Goal: Task Accomplishment & Management: Manage account settings

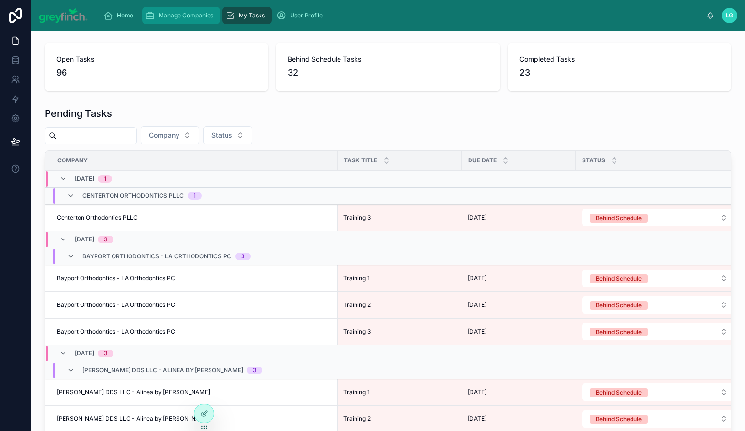
click at [161, 16] on span "Manage Companies" at bounding box center [186, 16] width 55 height 8
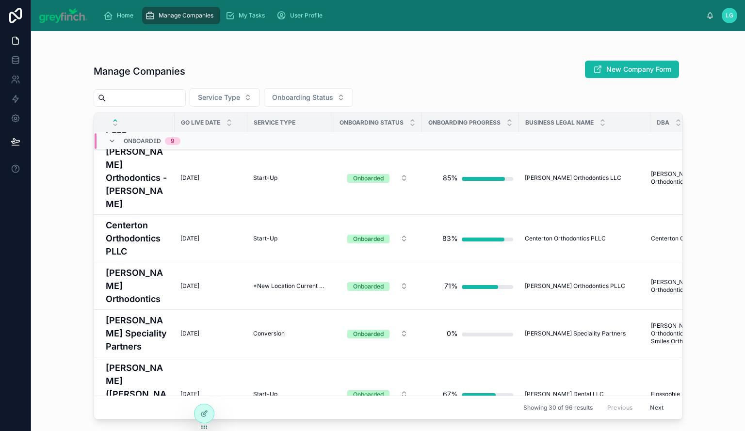
scroll to position [1123, 0]
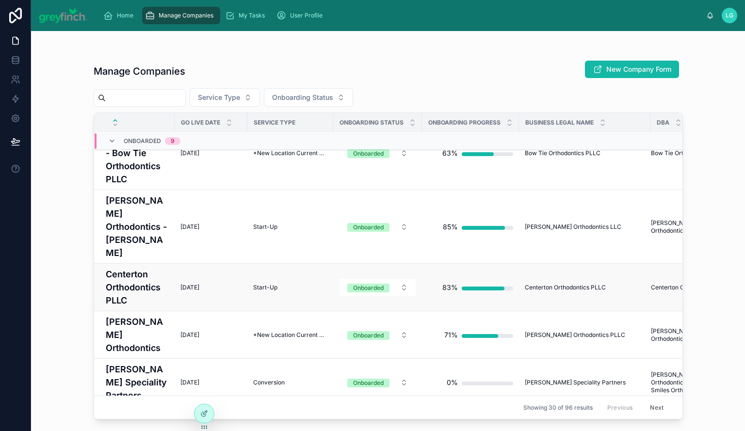
click at [134, 268] on h4 "Centerton Orthodontics PLLC" at bounding box center [137, 287] width 63 height 39
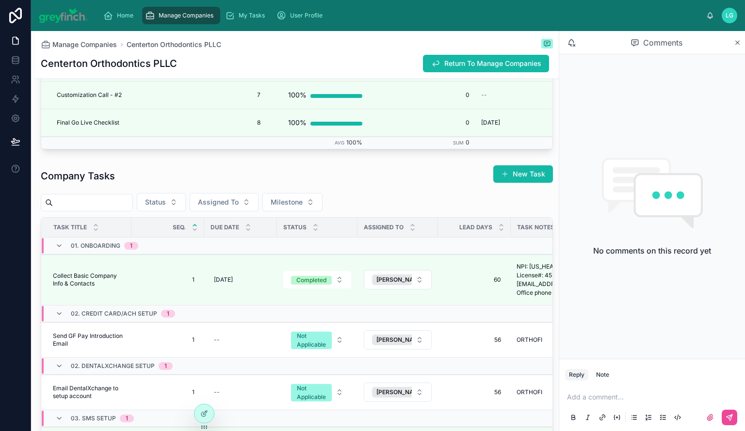
scroll to position [1728, 0]
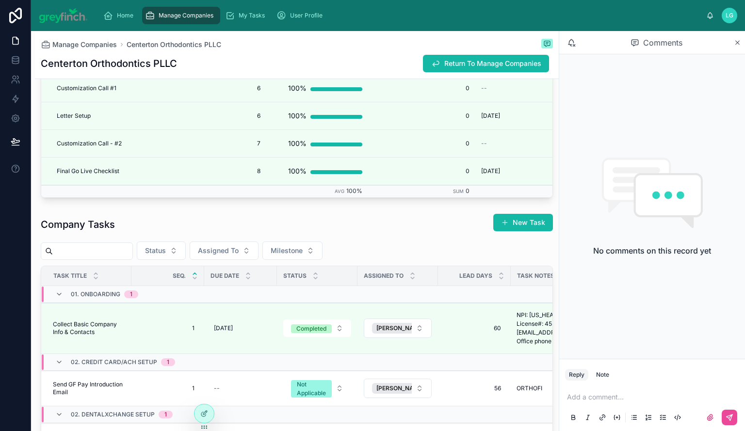
click at [259, 259] on button "Assigned To" at bounding box center [224, 251] width 69 height 18
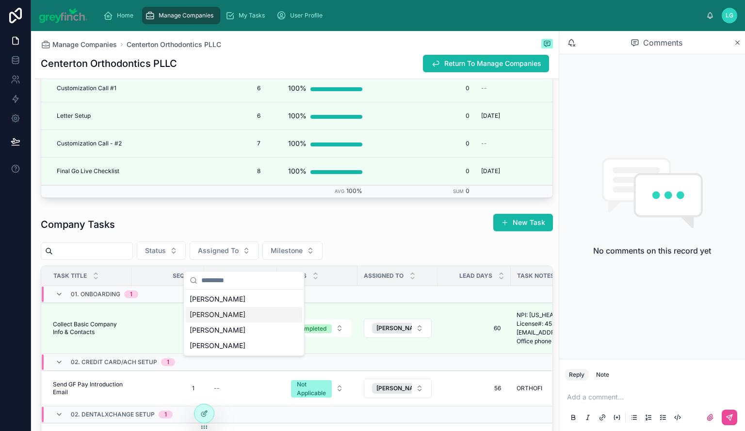
click at [243, 317] on div "[PERSON_NAME]" at bounding box center [244, 315] width 116 height 16
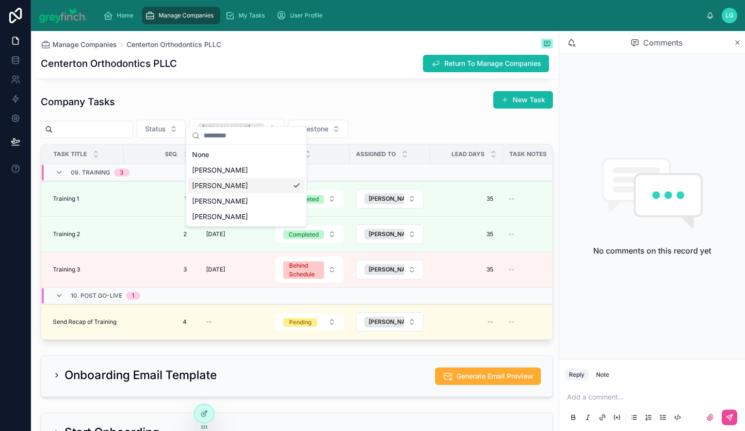
scroll to position [1874, 0]
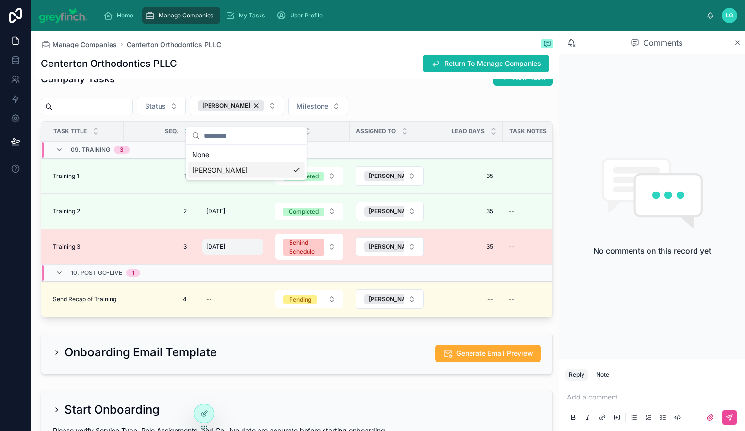
click at [225, 251] on span "[DATE]" at bounding box center [215, 247] width 19 height 8
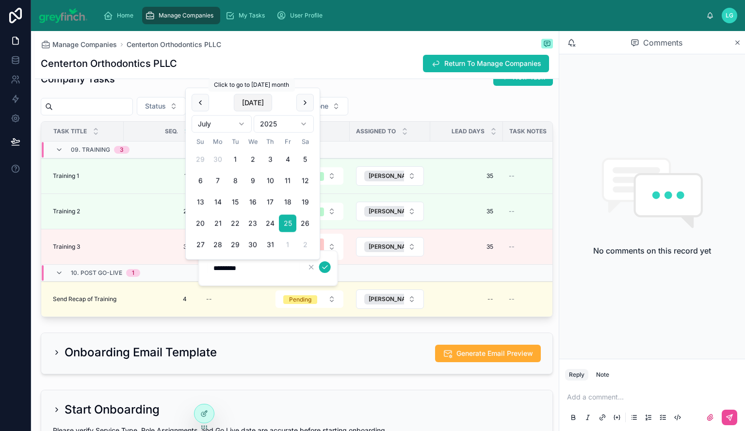
click at [257, 102] on button "[DATE]" at bounding box center [253, 102] width 38 height 17
click at [217, 176] on button "11" at bounding box center [218, 180] width 17 height 17
type input "*********"
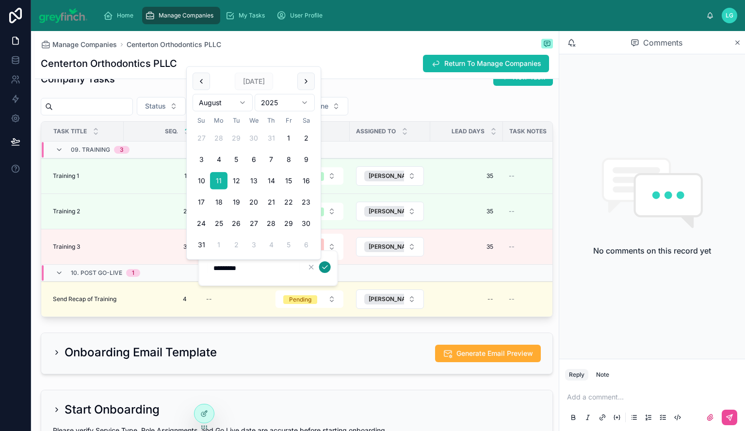
click at [324, 267] on icon "submit" at bounding box center [325, 267] width 8 height 8
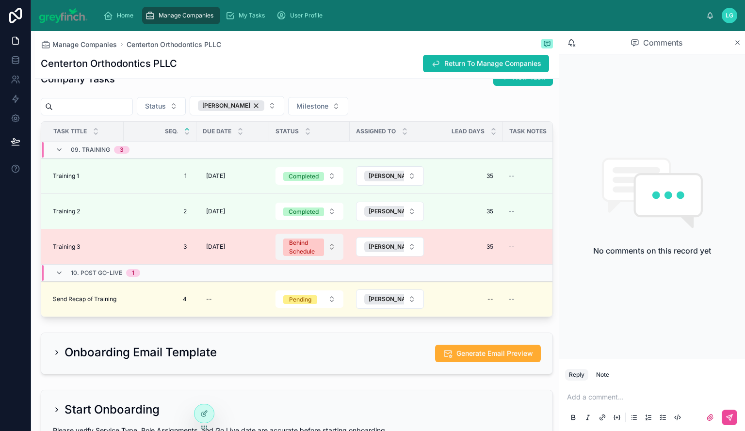
click at [307, 253] on div "Behind Schedule" at bounding box center [303, 247] width 29 height 17
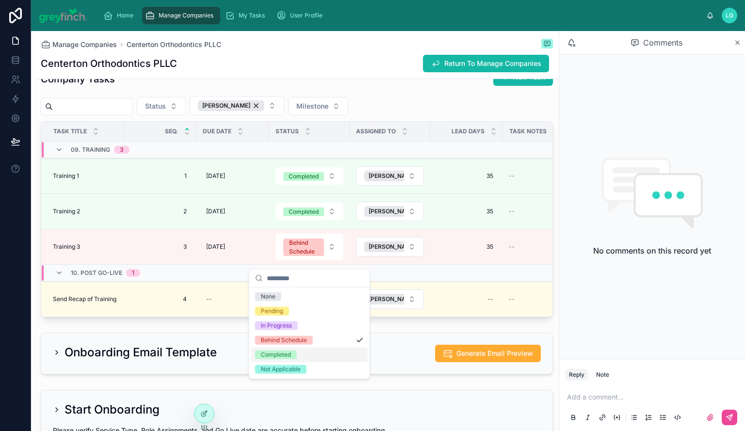
click at [320, 355] on div "Completed" at bounding box center [309, 355] width 116 height 15
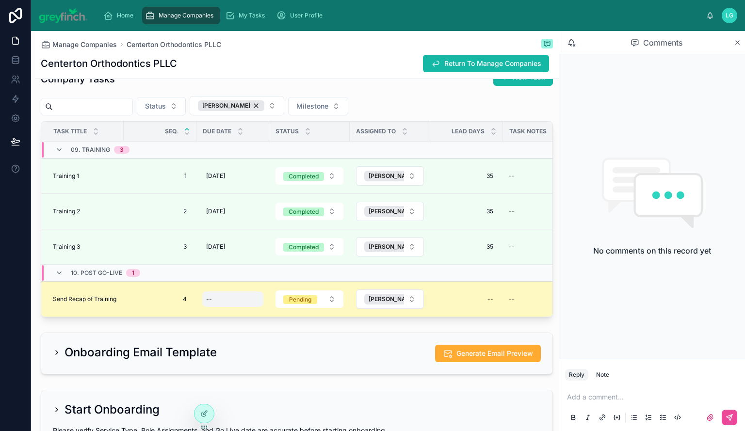
click at [227, 305] on div "--" at bounding box center [232, 300] width 61 height 16
click at [232, 303] on div "--" at bounding box center [232, 300] width 61 height 16
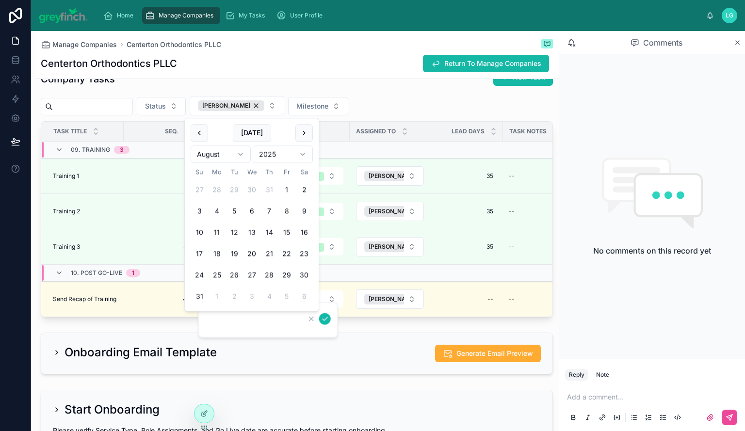
click at [286, 213] on button "8" at bounding box center [286, 211] width 17 height 17
type input "********"
click at [319, 313] on div at bounding box center [318, 319] width 25 height 12
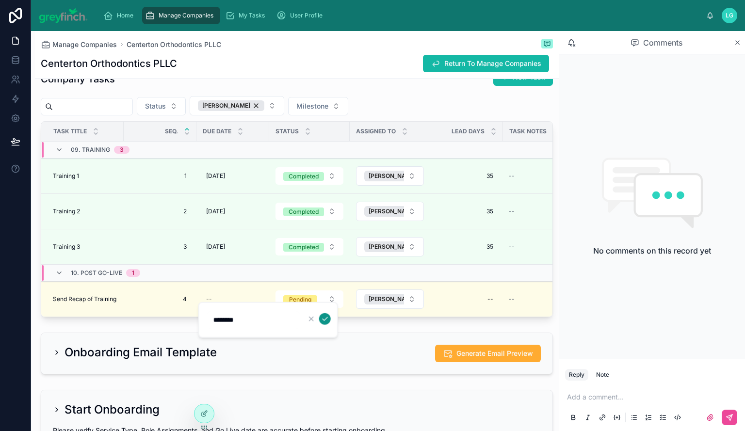
click at [321, 318] on icon "submit" at bounding box center [325, 319] width 8 height 8
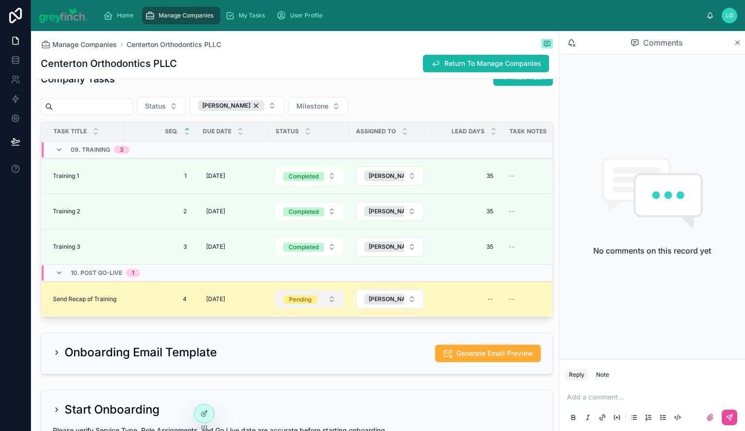
click at [303, 304] on div "Pending" at bounding box center [300, 299] width 22 height 9
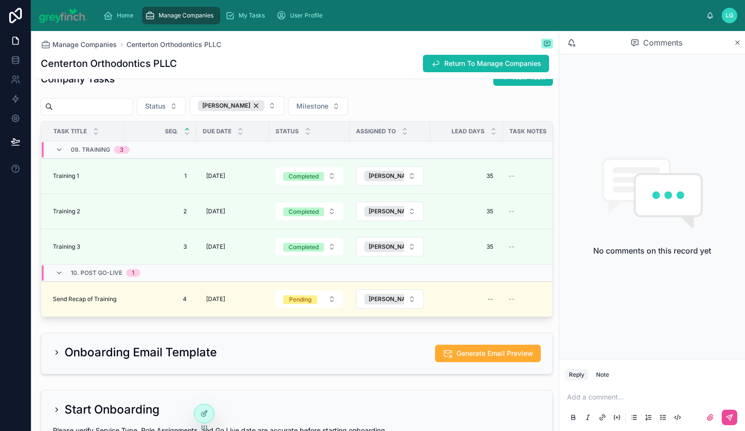
click at [291, 399] on div "Start Onboarding Please verify Service Type, Role Assignments, and Go Live date…" at bounding box center [297, 427] width 524 height 83
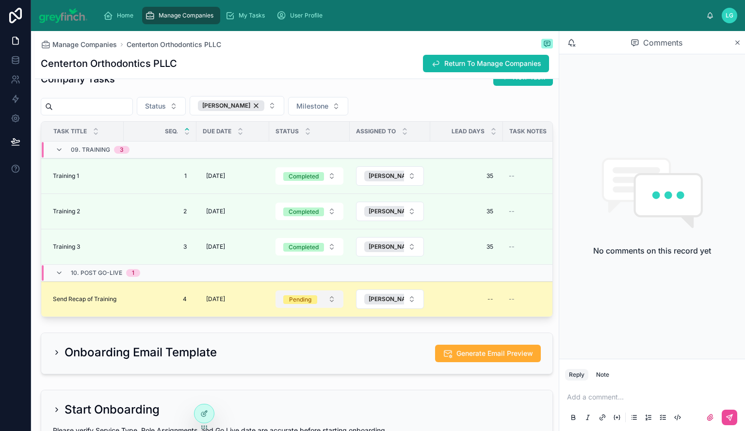
click at [325, 305] on button "Pending" at bounding box center [310, 299] width 68 height 17
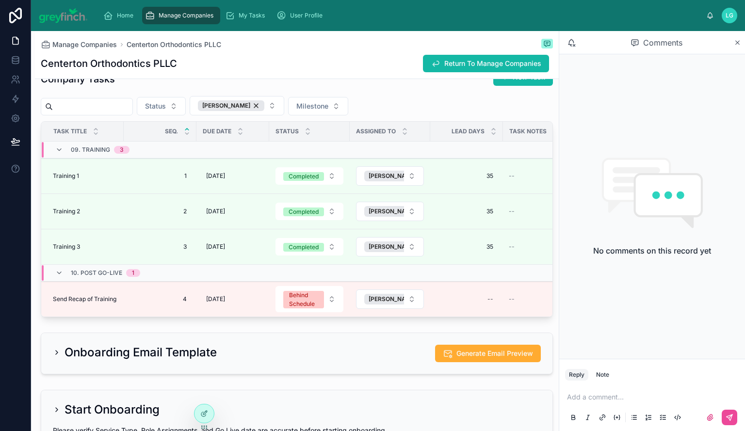
click at [302, 399] on div "Start Onboarding Please verify Service Type, Role Assignments, and Go Live date…" at bounding box center [297, 427] width 524 height 83
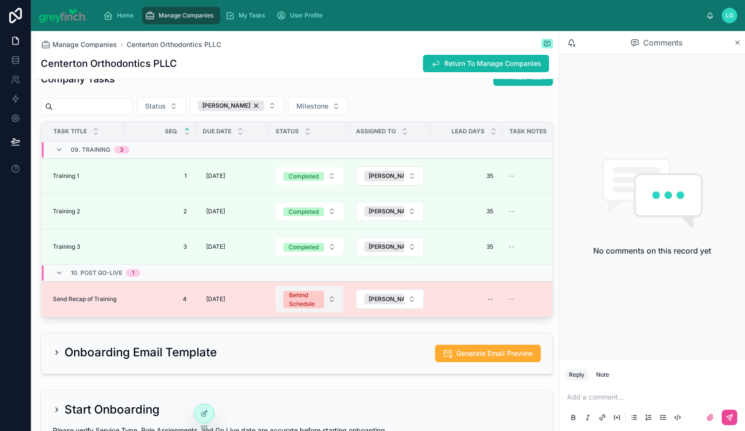
click at [311, 302] on div "Behind Schedule" at bounding box center [303, 299] width 29 height 17
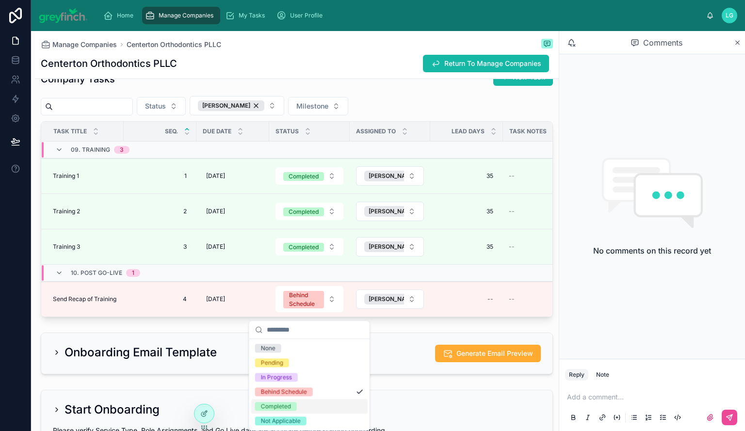
click at [294, 405] on span "Completed" at bounding box center [276, 406] width 42 height 9
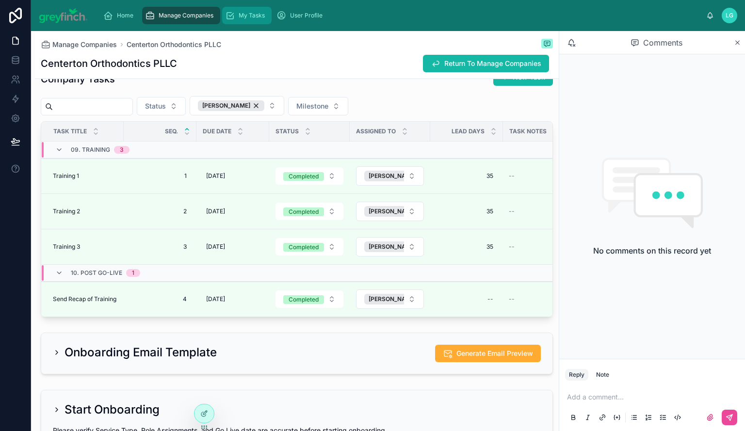
click at [257, 19] on span "My Tasks" at bounding box center [252, 16] width 26 height 8
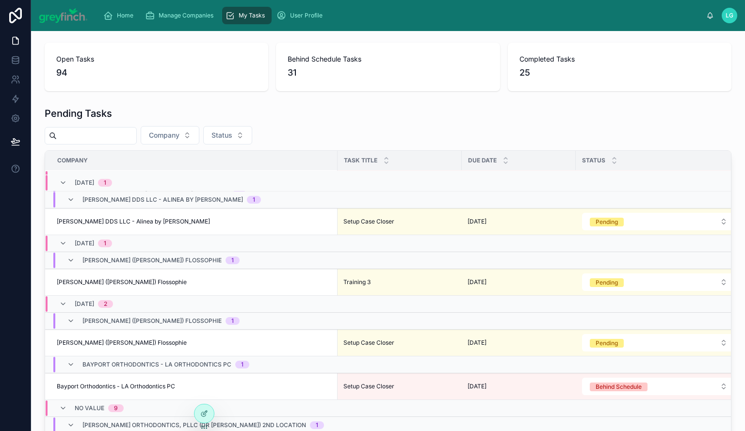
scroll to position [824, 0]
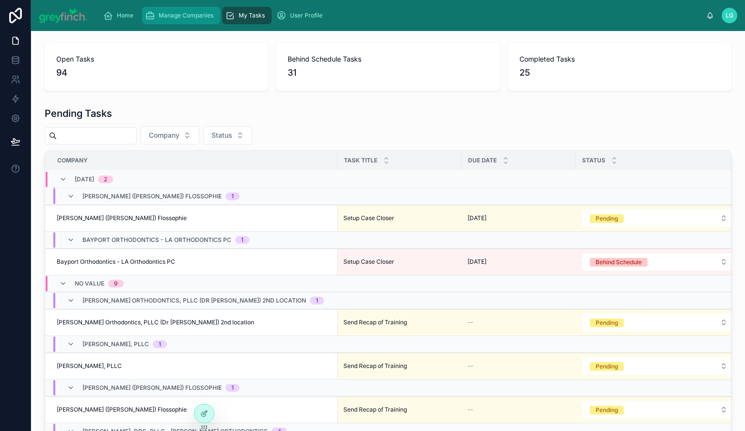
click at [174, 15] on span "Manage Companies" at bounding box center [186, 16] width 55 height 8
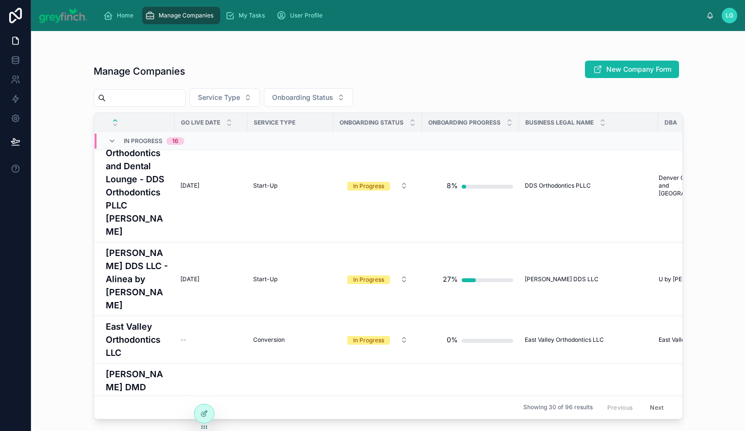
scroll to position [782, 0]
click at [127, 100] on input "text" at bounding box center [146, 98] width 80 height 14
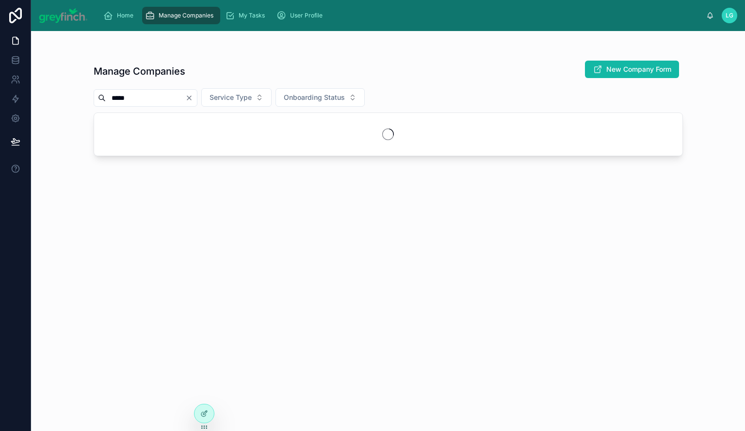
type input "*****"
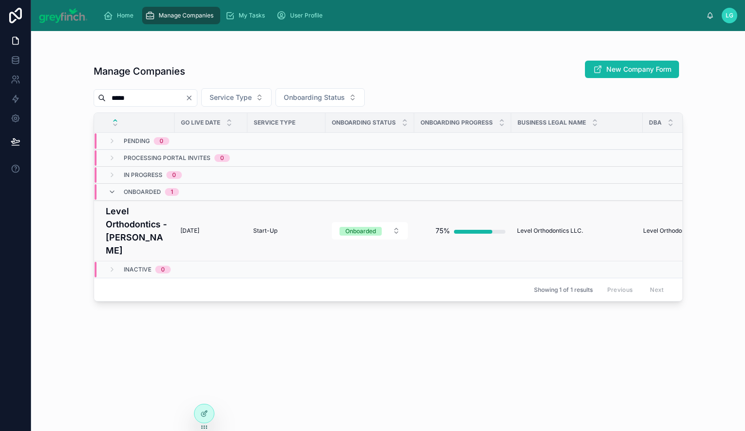
click at [122, 214] on h4 "Level Orthodontics - [PERSON_NAME]" at bounding box center [137, 231] width 63 height 52
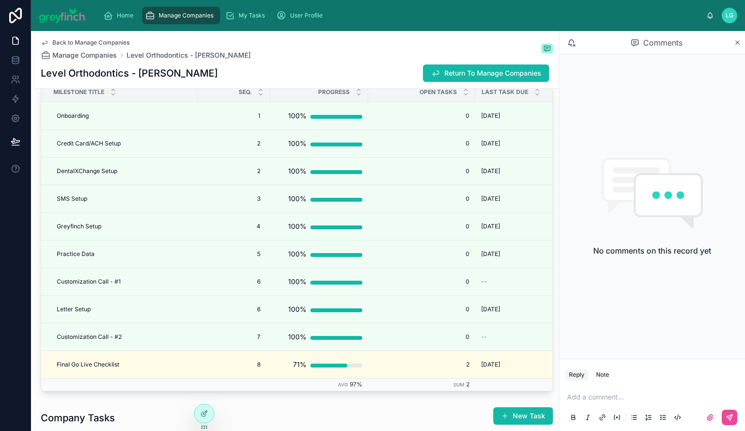
scroll to position [1649, 0]
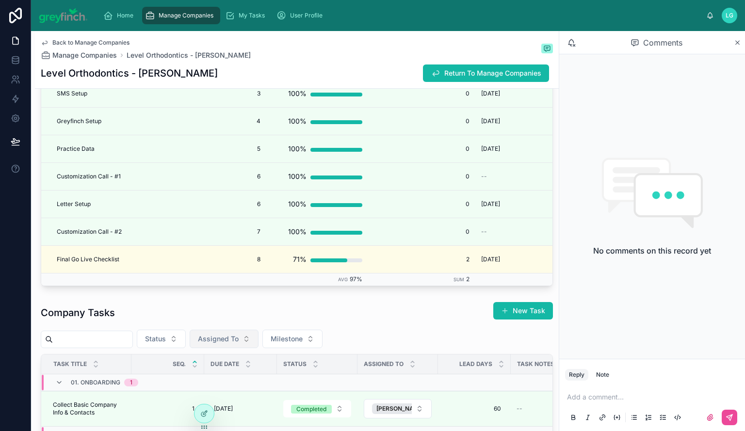
click at [239, 344] on span "Assigned To" at bounding box center [218, 339] width 41 height 10
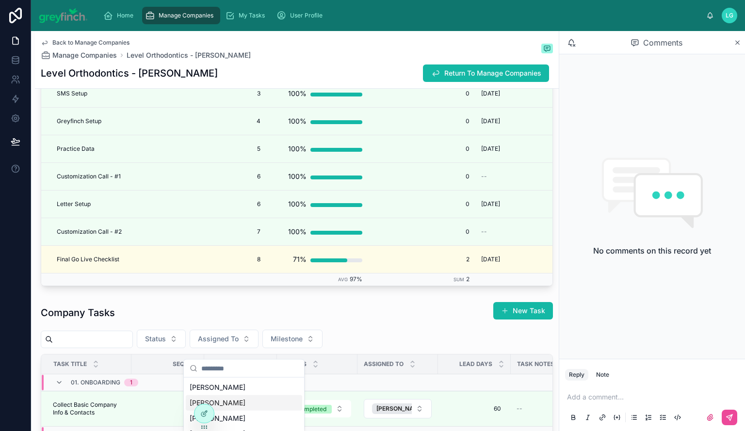
click at [230, 401] on div "[PERSON_NAME]" at bounding box center [244, 403] width 116 height 16
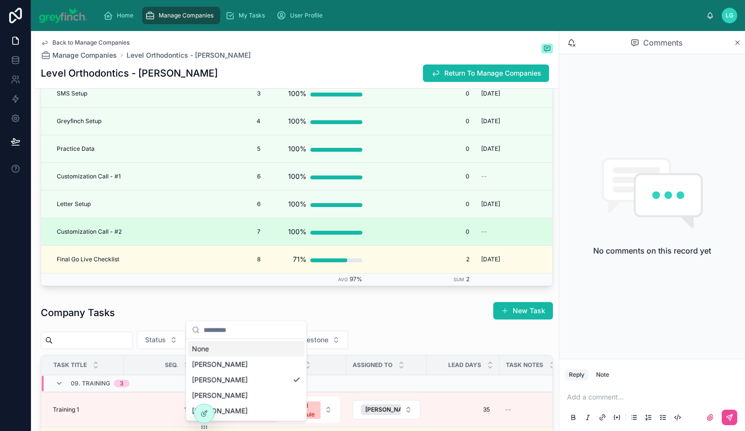
scroll to position [1795, 0]
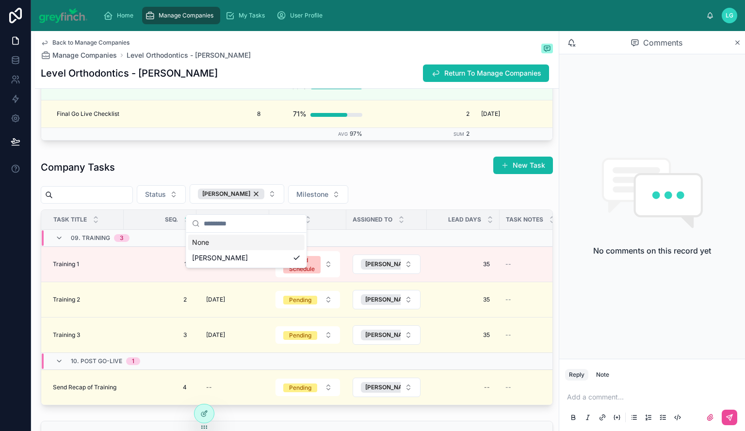
click at [379, 188] on div "Company Tasks New Task Status [PERSON_NAME] Milestone Task Title Seq. Due Date …" at bounding box center [297, 280] width 512 height 249
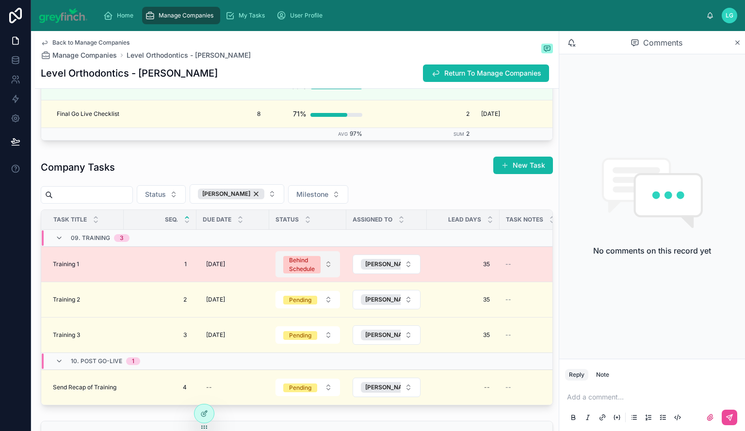
click at [302, 270] on div "Behind Schedule" at bounding box center [302, 264] width 26 height 17
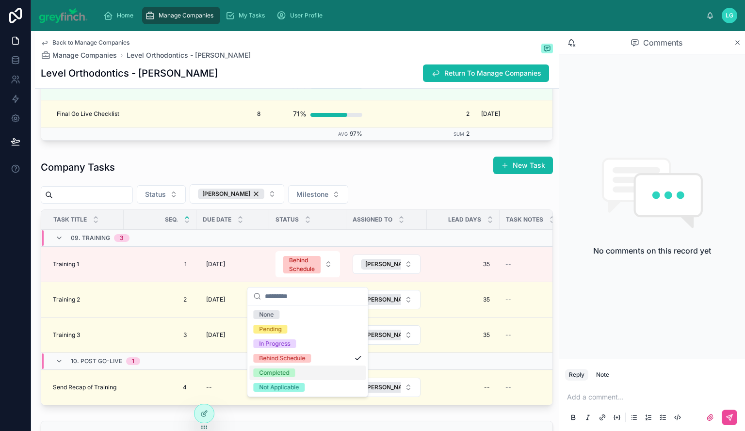
click at [300, 367] on div "Completed" at bounding box center [307, 373] width 116 height 15
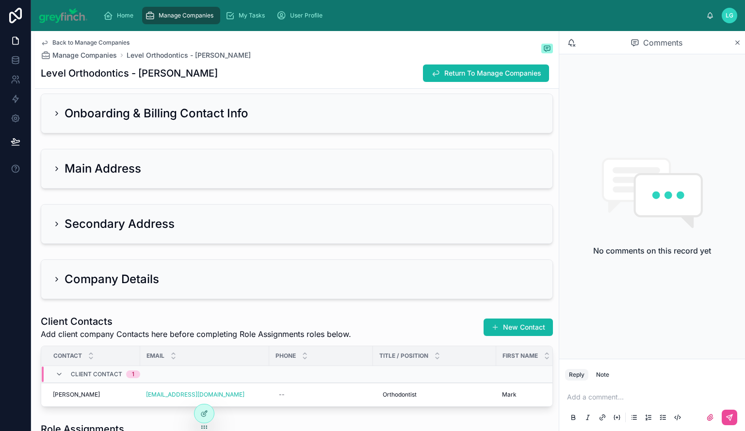
scroll to position [437, 0]
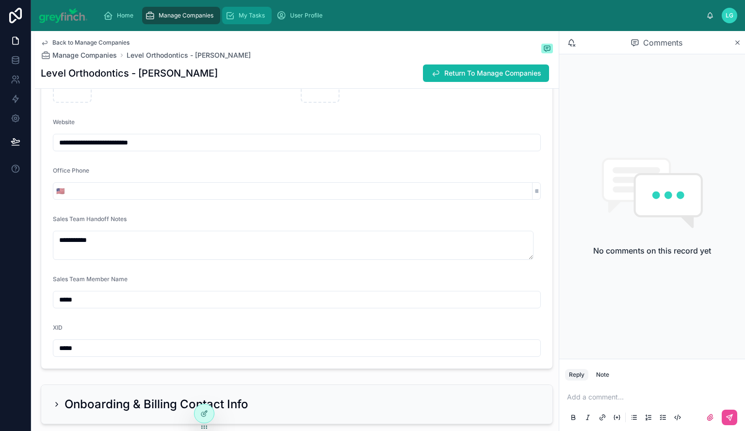
click at [241, 15] on span "My Tasks" at bounding box center [252, 16] width 26 height 8
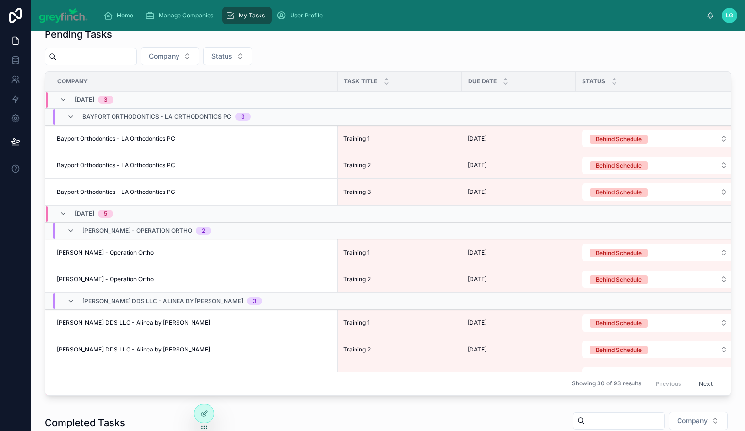
scroll to position [49, 0]
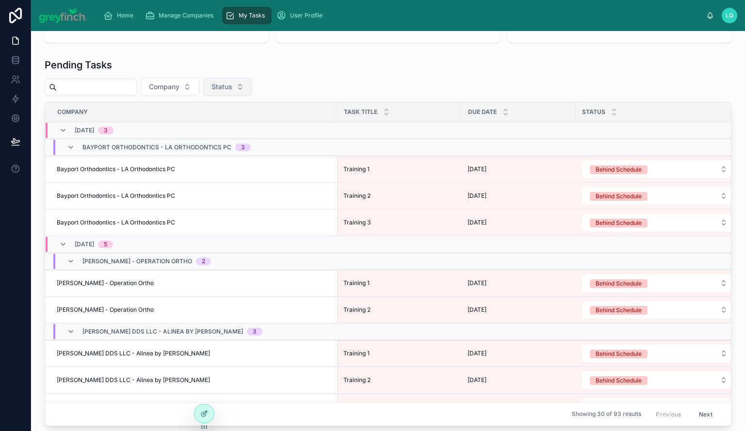
click at [232, 83] on span "Status" at bounding box center [221, 87] width 21 height 10
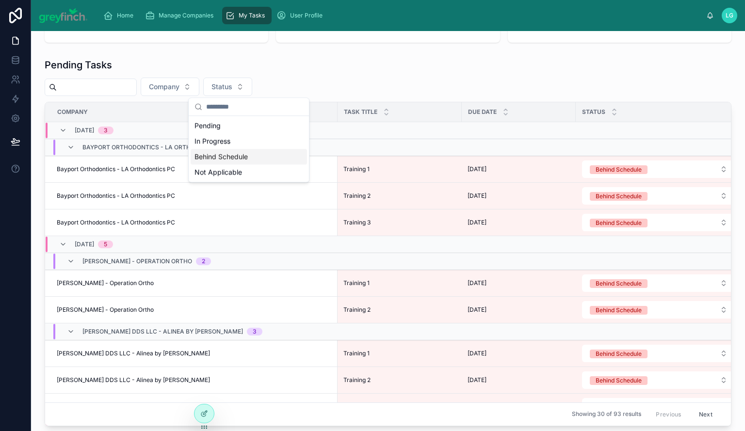
click at [255, 158] on div "Behind Schedule" at bounding box center [249, 157] width 116 height 16
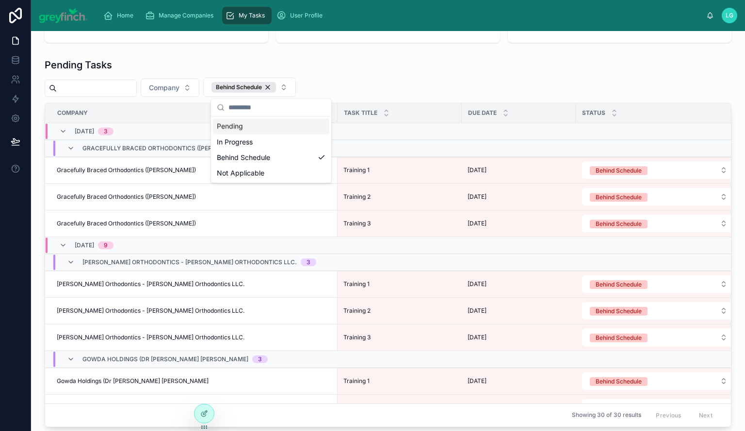
click at [415, 74] on div "Pending Tasks Company Behind Schedule Company Task Title Due Date Status Task N…" at bounding box center [388, 242] width 687 height 369
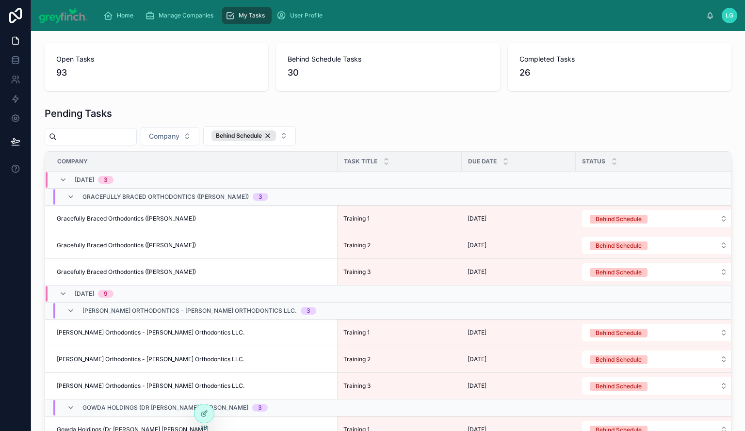
click at [66, 71] on span "93" at bounding box center [156, 73] width 200 height 14
click at [276, 130] on div "Behind Schedule" at bounding box center [243, 135] width 65 height 11
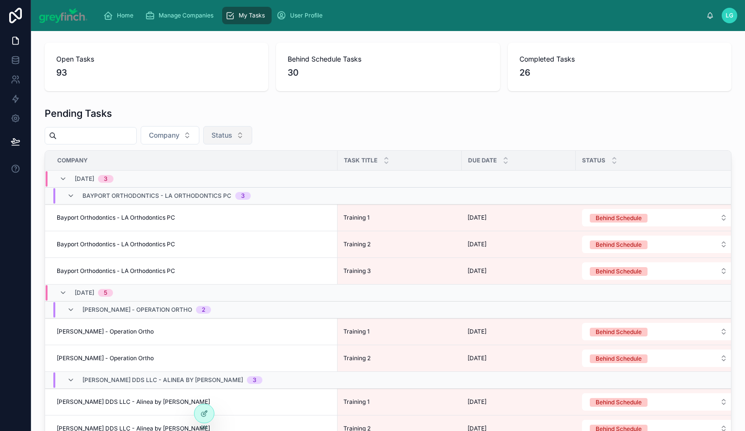
click at [252, 136] on button "Status" at bounding box center [227, 135] width 49 height 18
click at [244, 177] on div "Pending" at bounding box center [249, 174] width 116 height 16
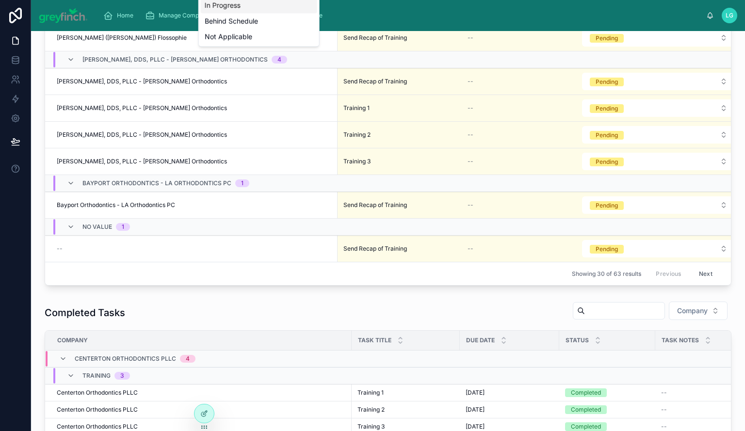
scroll to position [243, 0]
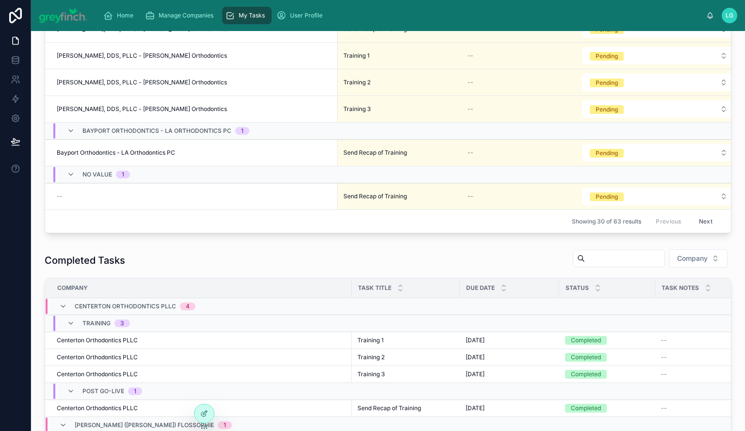
click at [696, 214] on button "Next" at bounding box center [705, 221] width 27 height 15
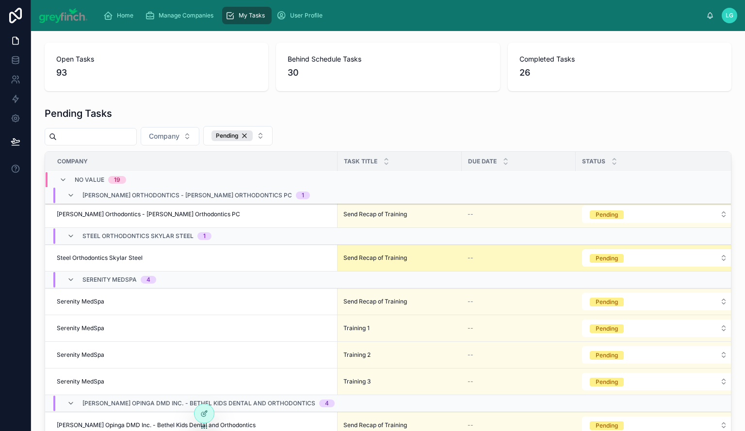
scroll to position [535, 0]
click at [534, 257] on div "--" at bounding box center [519, 258] width 102 height 8
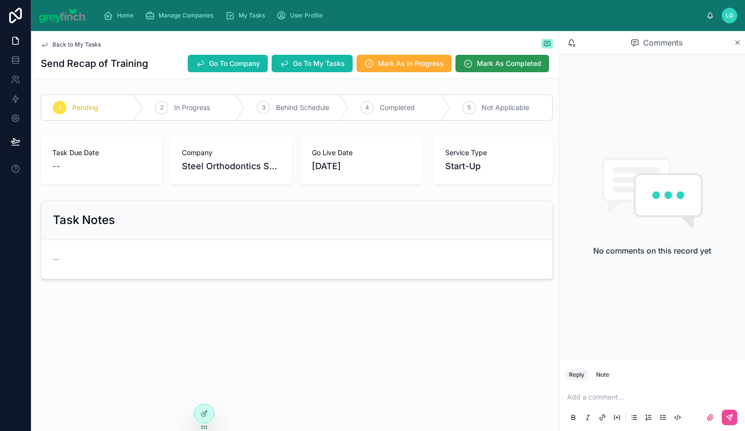
click at [487, 60] on span "Mark As Completed" at bounding box center [509, 64] width 65 height 10
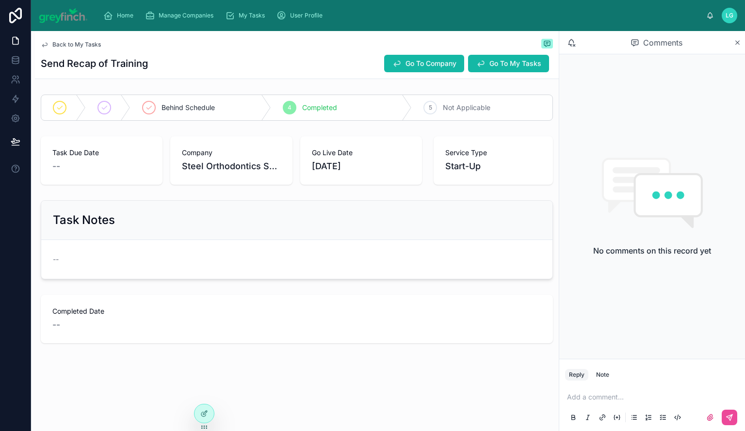
click at [76, 43] on span "Back to My Tasks" at bounding box center [76, 45] width 49 height 8
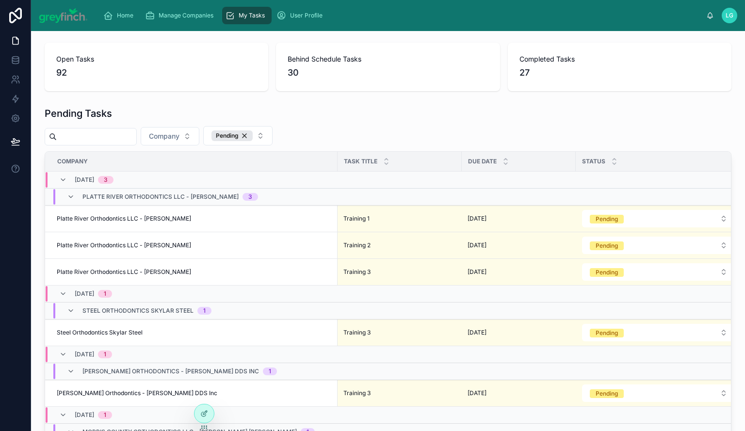
click at [91, 139] on input "text" at bounding box center [97, 137] width 80 height 14
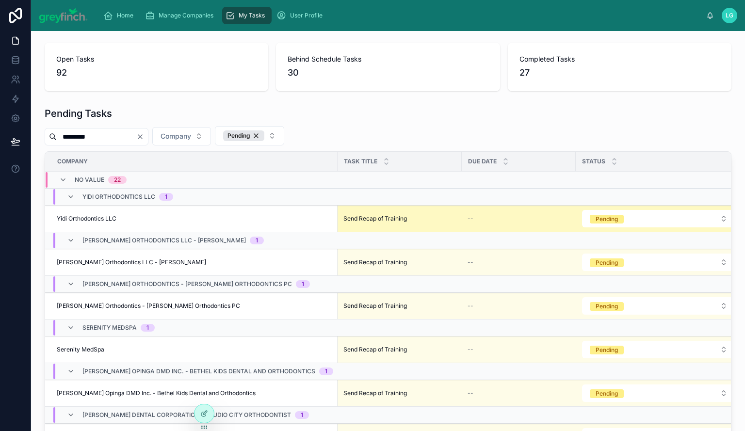
type input "*********"
click at [381, 220] on span "Send Recap of Training" at bounding box center [375, 219] width 64 height 8
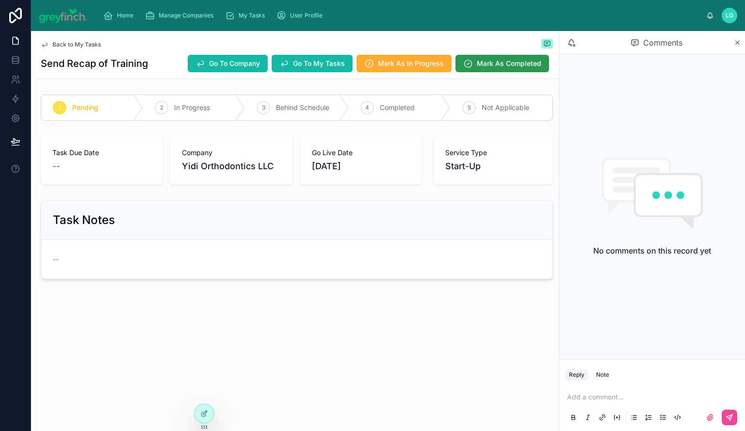
click at [500, 65] on span "Mark As Completed" at bounding box center [509, 64] width 65 height 10
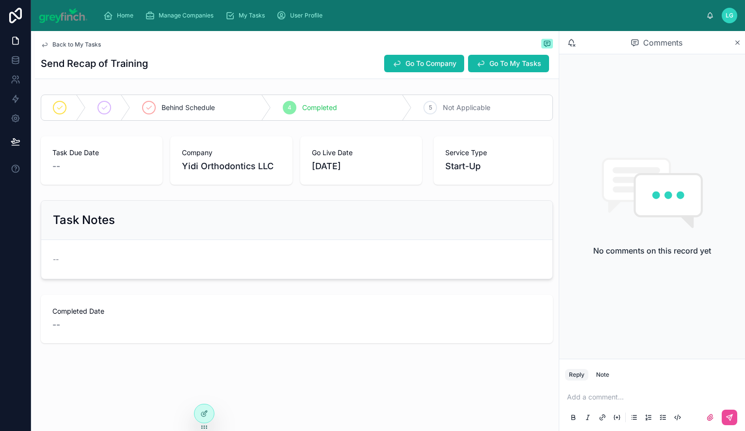
click at [83, 43] on span "Back to My Tasks" at bounding box center [76, 45] width 49 height 8
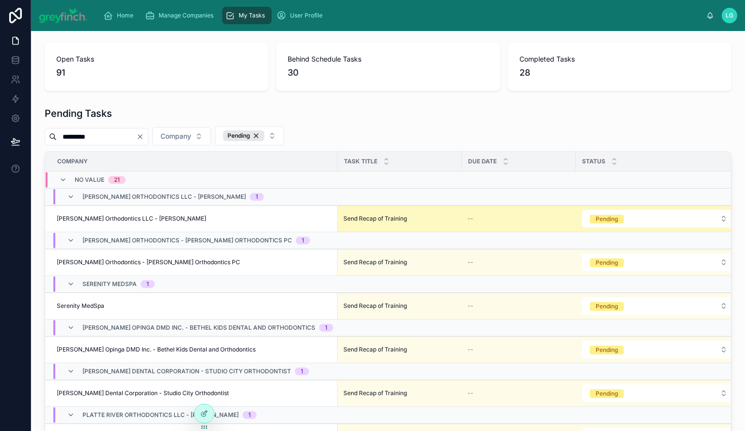
click at [385, 218] on span "Send Recap of Training" at bounding box center [375, 219] width 64 height 8
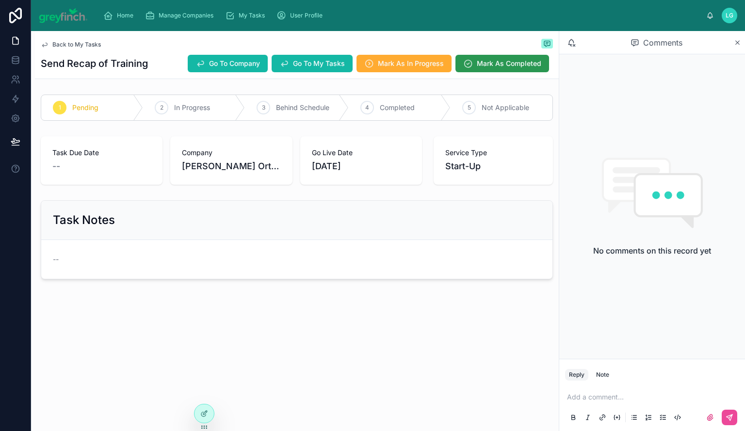
click at [494, 62] on span "Mark As Completed" at bounding box center [509, 64] width 65 height 10
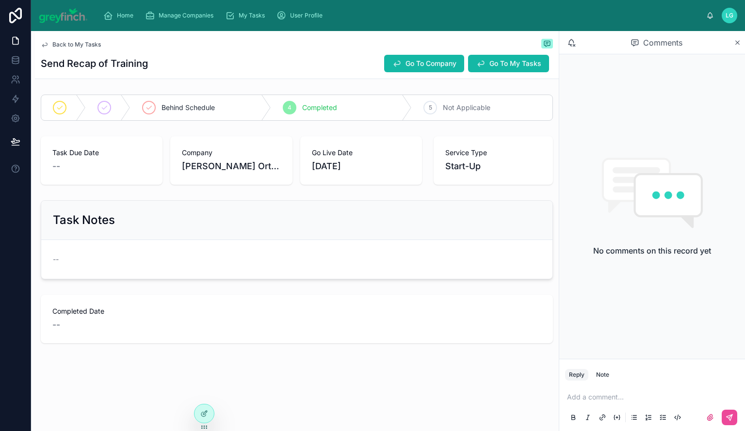
click at [89, 39] on div "Back to My Tasks" at bounding box center [297, 45] width 512 height 12
click at [86, 42] on span "Back to My Tasks" at bounding box center [76, 45] width 49 height 8
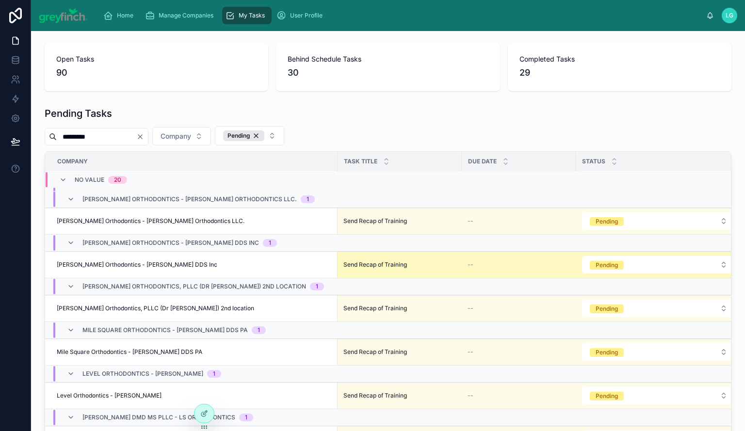
scroll to position [270, 0]
click at [377, 269] on span "Send Recap of Training" at bounding box center [375, 265] width 64 height 8
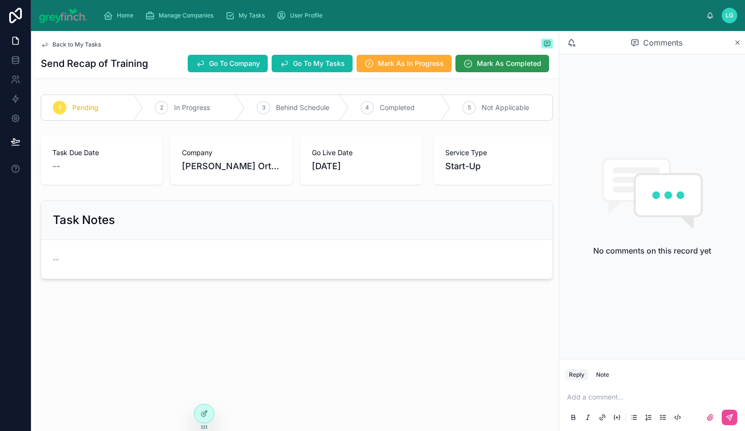
click at [493, 65] on span "Mark As Completed" at bounding box center [509, 64] width 65 height 10
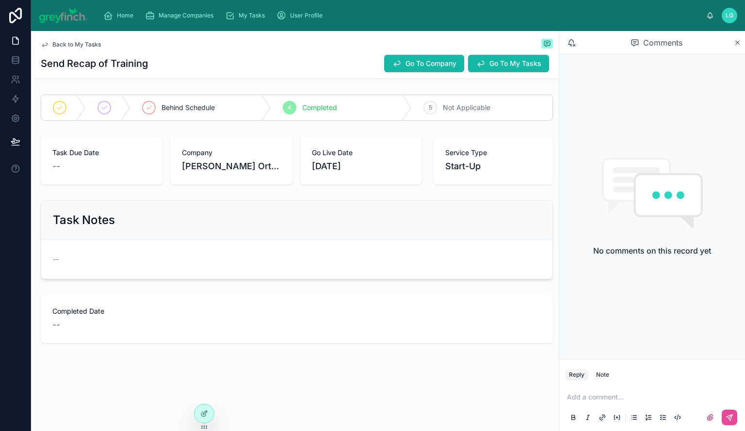
click at [85, 47] on span "Back to My Tasks" at bounding box center [76, 45] width 49 height 8
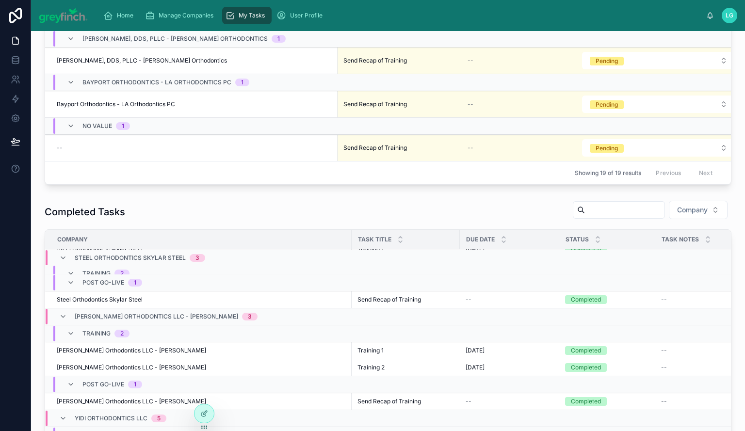
scroll to position [680, 0]
